Goal: Task Accomplishment & Management: Manage account settings

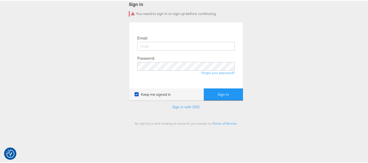
scroll to position [54, 0]
click at [188, 44] on input "email" at bounding box center [186, 45] width 98 height 9
type input "[PERSON_NAME][EMAIL_ADDRESS][DOMAIN_NAME]"
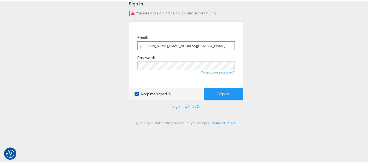
click at [190, 48] on input "[PERSON_NAME][EMAIL_ADDRESS][DOMAIN_NAME]" at bounding box center [186, 45] width 98 height 9
click at [190, 44] on input "email" at bounding box center [186, 45] width 98 height 9
type input "[PERSON_NAME][EMAIL_ADDRESS][DOMAIN_NAME]"
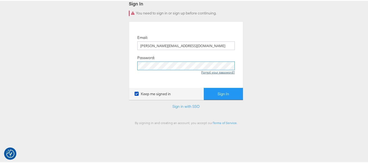
click at [204, 87] on button "Sign In" at bounding box center [223, 93] width 39 height 12
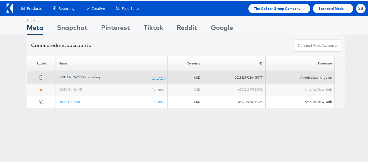
click at [77, 77] on link "[DOMAIN_NAME] Retargeting" at bounding box center [79, 76] width 41 height 4
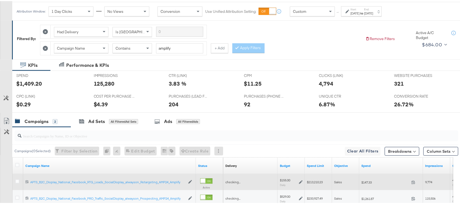
scroll to position [134, 0]
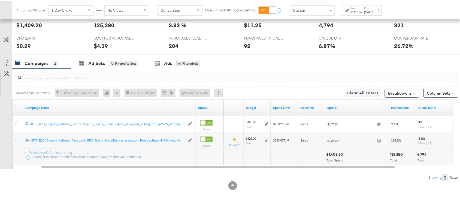
click at [341, 153] on div "$1,409.20" at bounding box center [335, 153] width 18 height 5
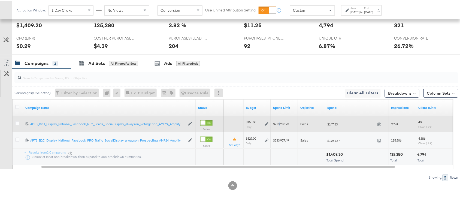
click at [281, 117] on div "$213,210.23" at bounding box center [284, 123] width 27 height 16
click at [15, 121] on icon at bounding box center [17, 122] width 4 height 4
click at [0, 0] on input "checkbox" at bounding box center [0, 0] width 0 height 0
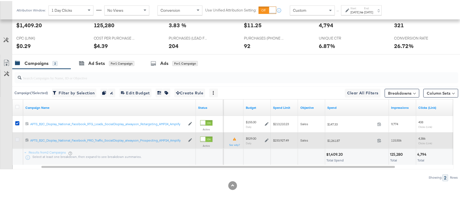
click at [16, 139] on icon at bounding box center [17, 139] width 4 height 4
click at [0, 0] on input "checkbox" at bounding box center [0, 0] width 0 height 0
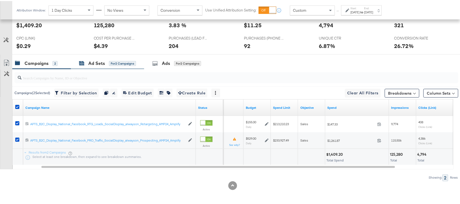
click at [93, 65] on div "Ad Sets" at bounding box center [96, 62] width 17 height 6
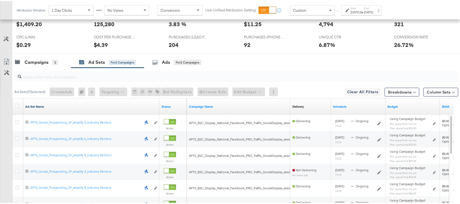
click at [79, 108] on link "Ad Set Name" at bounding box center [91, 105] width 132 height 4
click at [16, 106] on icon at bounding box center [17, 105] width 4 height 4
click at [0, 0] on input "checkbox" at bounding box center [0, 0] width 0 height 0
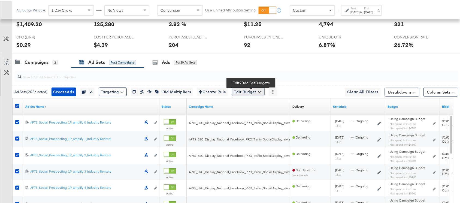
click at [257, 91] on button "Edit Budget" at bounding box center [248, 90] width 33 height 9
click at [257, 115] on span "Edit Ad Set Spend Limits" at bounding box center [254, 115] width 40 height 7
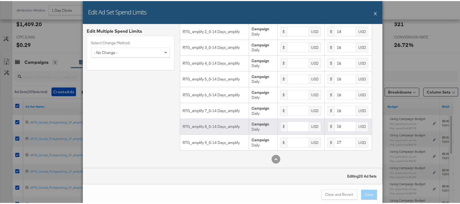
scroll to position [220, 0]
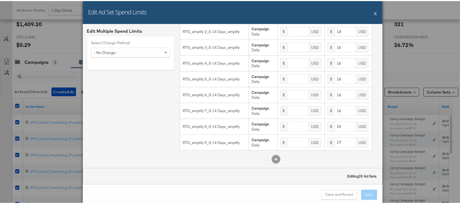
click at [374, 12] on button "X" at bounding box center [375, 12] width 3 height 11
